Goal: Task Accomplishment & Management: Manage account settings

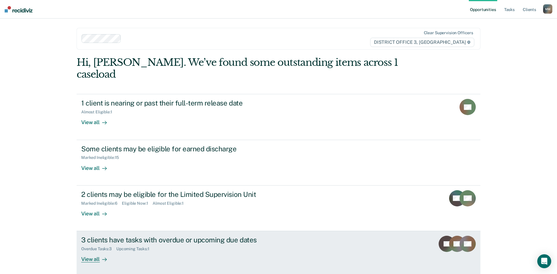
click at [230, 236] on div "3 clients have tasks with overdue or upcoming due dates" at bounding box center [183, 240] width 204 height 8
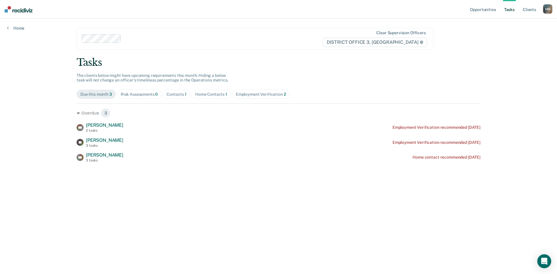
click at [183, 92] on div "Contacts 1" at bounding box center [177, 94] width 20 height 5
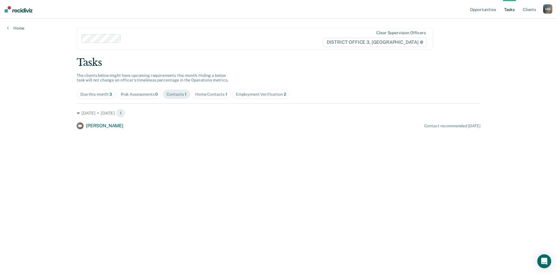
click at [224, 94] on div "Home Contacts 1" at bounding box center [211, 94] width 32 height 5
click at [268, 97] on div "Employment Verification 2" at bounding box center [261, 94] width 50 height 5
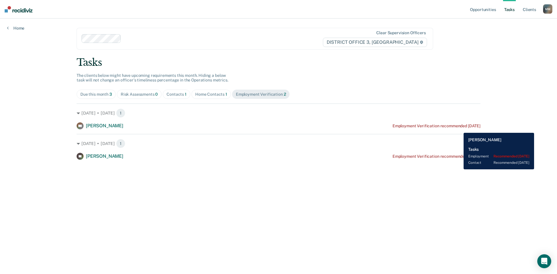
click at [460, 129] on div "KK [PERSON_NAME] Employment Verification recommended [DATE]" at bounding box center [279, 126] width 404 height 7
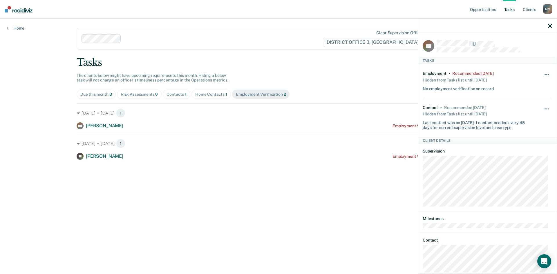
click at [548, 75] on span "button" at bounding box center [548, 74] width 1 height 1
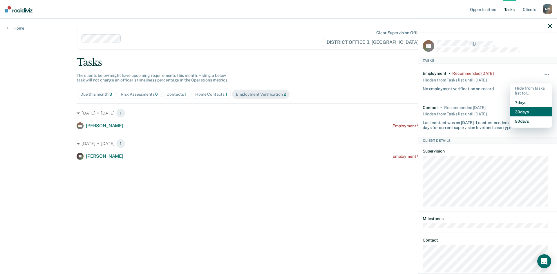
click at [517, 113] on button "30 days" at bounding box center [532, 111] width 42 height 9
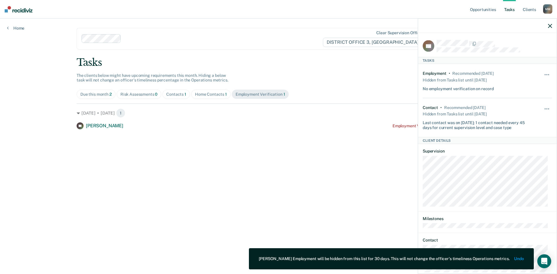
click at [550, 27] on icon "button" at bounding box center [550, 26] width 4 height 4
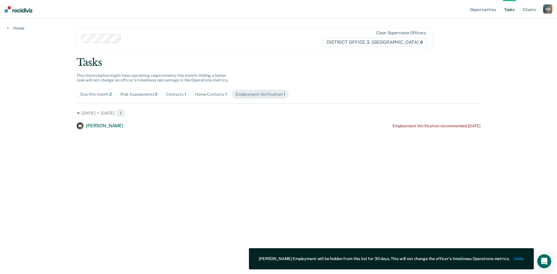
click at [217, 92] on div "Home Contacts 1" at bounding box center [211, 94] width 32 height 5
drag, startPoint x: 182, startPoint y: 96, endPoint x: 179, endPoint y: 96, distance: 3.8
click at [181, 96] on div "Contacts 1" at bounding box center [176, 94] width 20 height 5
click at [83, 90] on span "Due this month 2" at bounding box center [96, 94] width 39 height 9
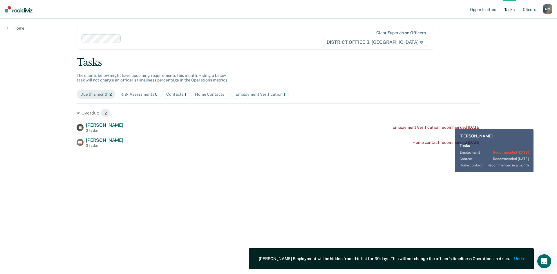
click at [451, 125] on div "[PERSON_NAME] [PERSON_NAME] 3 tasks Employment Verification recommended [DATE]" at bounding box center [279, 128] width 404 height 10
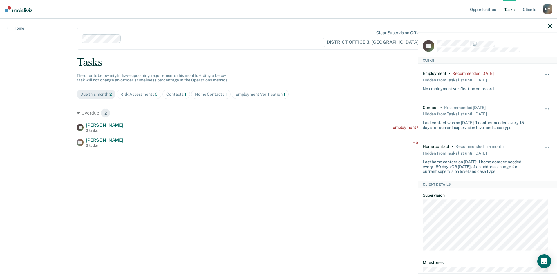
click at [543, 73] on button "button" at bounding box center [548, 77] width 10 height 9
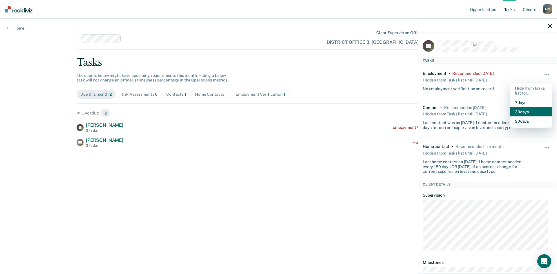
click at [523, 110] on button "30 days" at bounding box center [532, 111] width 42 height 9
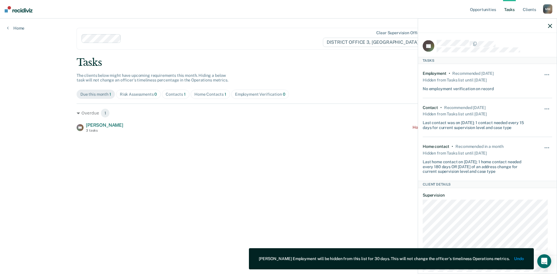
click at [553, 26] on div at bounding box center [487, 26] width 139 height 15
click at [549, 30] on div at bounding box center [487, 26] width 139 height 15
drag, startPoint x: 21, startPoint y: 31, endPoint x: 19, endPoint y: 29, distance: 3.3
click at [21, 31] on div "Opportunities Tasks Client s [PERSON_NAME] Profile How it works Log Out Home Cl…" at bounding box center [278, 137] width 557 height 274
click at [19, 29] on link "Home" at bounding box center [15, 28] width 17 height 5
